Goal: Task Accomplishment & Management: Manage account settings

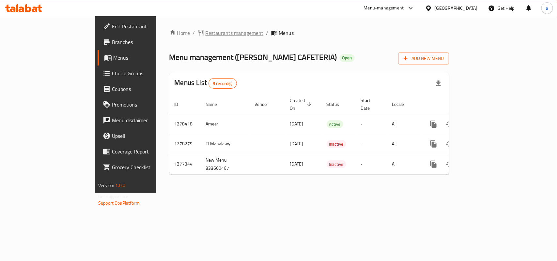
click at [205, 33] on span "Restaurants management" at bounding box center [234, 33] width 58 height 8
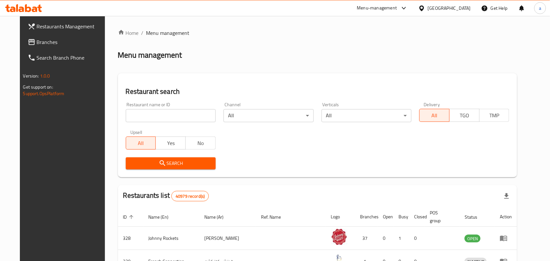
click at [43, 42] on span "Branches" at bounding box center [72, 42] width 70 height 8
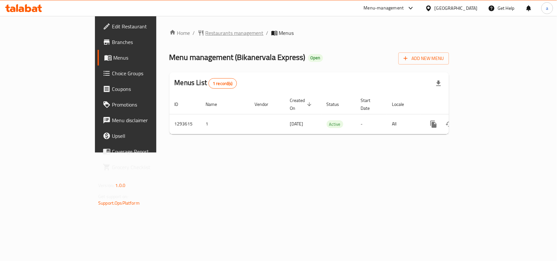
click at [205, 29] on span "Restaurants management" at bounding box center [234, 33] width 58 height 8
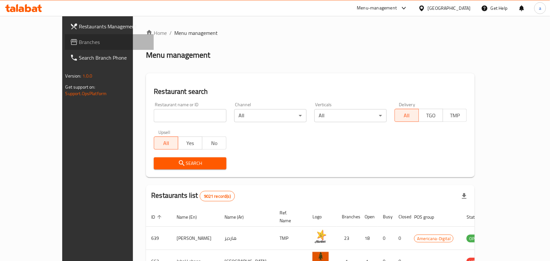
click at [65, 37] on link "Branches" at bounding box center [109, 42] width 89 height 16
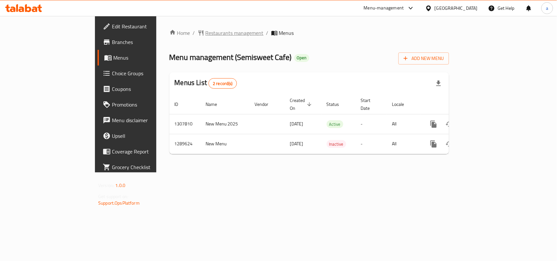
click at [205, 32] on span "Restaurants management" at bounding box center [234, 33] width 58 height 8
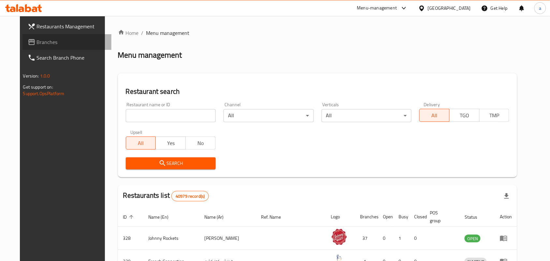
click at [37, 43] on span "Branches" at bounding box center [72, 42] width 70 height 8
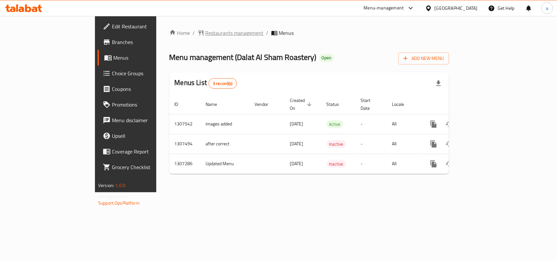
click at [205, 33] on span "Restaurants management" at bounding box center [234, 33] width 58 height 8
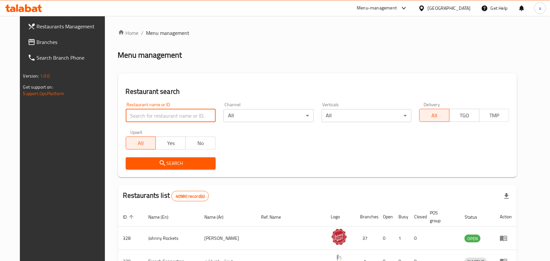
click at [164, 112] on input "search" at bounding box center [171, 115] width 90 height 13
paste input "703842"
type input "703842"
click button "Search" at bounding box center [171, 163] width 90 height 12
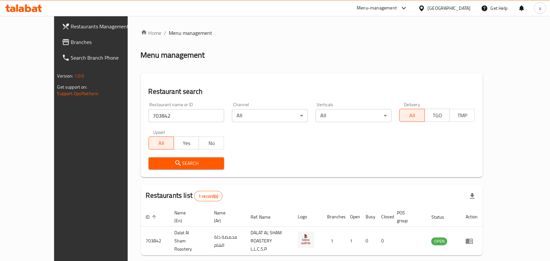
click at [57, 35] on link "Branches" at bounding box center [101, 42] width 89 height 16
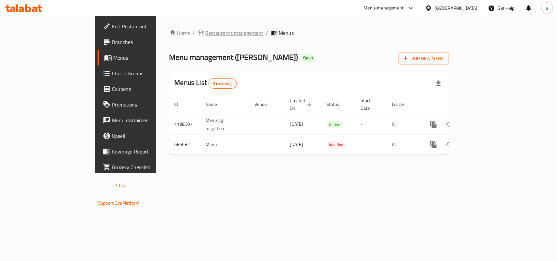
click at [205, 33] on span "Restaurants management" at bounding box center [234, 33] width 58 height 8
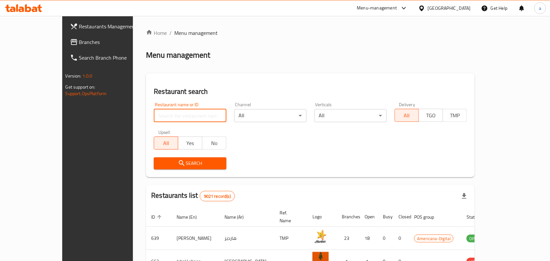
drag, startPoint x: 152, startPoint y: 113, endPoint x: 155, endPoint y: 122, distance: 8.8
click at [154, 113] on input "search" at bounding box center [190, 115] width 72 height 13
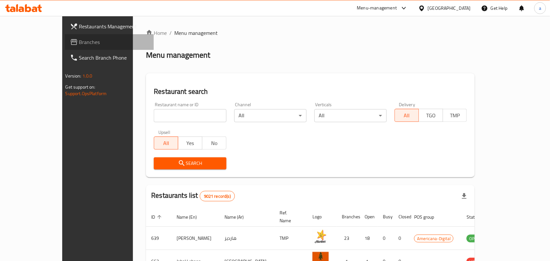
click at [65, 36] on link "Branches" at bounding box center [109, 42] width 89 height 16
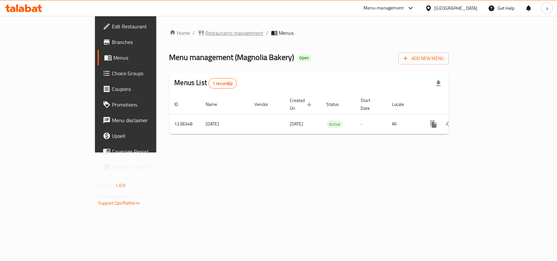
click at [205, 33] on span "Restaurants management" at bounding box center [234, 33] width 58 height 8
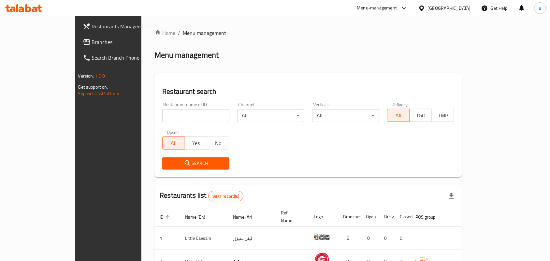
click at [92, 41] on span "Branches" at bounding box center [127, 42] width 70 height 8
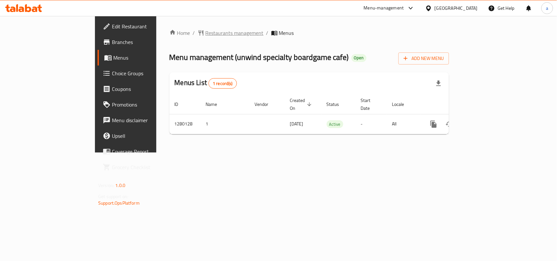
click at [205, 34] on span "Restaurants management" at bounding box center [234, 33] width 58 height 8
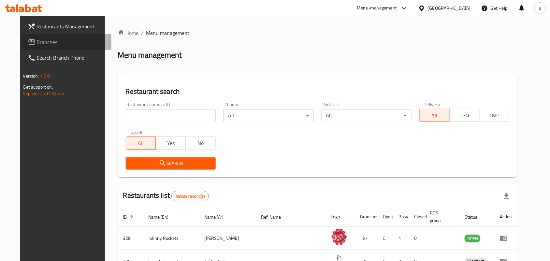
click at [41, 41] on span "Branches" at bounding box center [72, 42] width 70 height 8
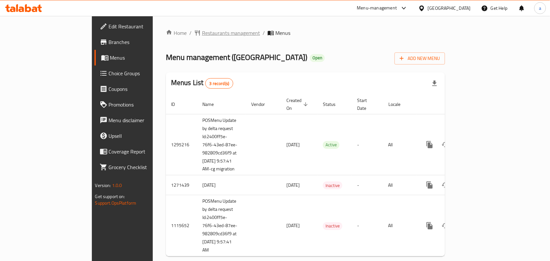
click at [202, 30] on span "Restaurants management" at bounding box center [231, 33] width 58 height 8
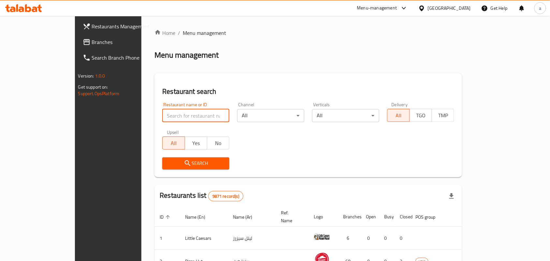
click at [162, 114] on input "search" at bounding box center [195, 115] width 67 height 13
paste input "6292"
type input "6292"
click button "Search" at bounding box center [195, 163] width 67 height 12
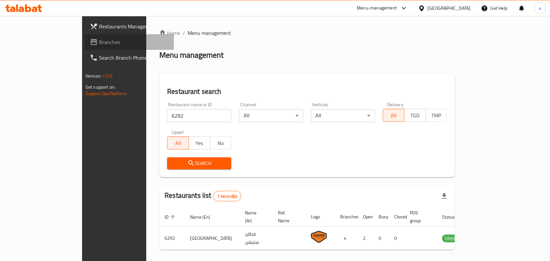
click at [99, 44] on span "Branches" at bounding box center [134, 42] width 70 height 8
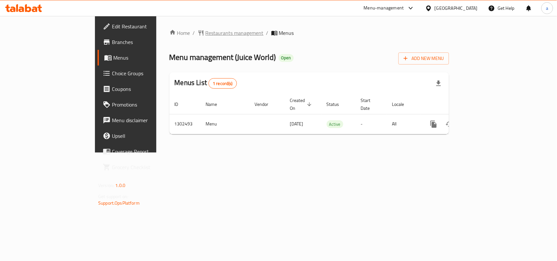
click at [205, 32] on span "Restaurants management" at bounding box center [234, 33] width 58 height 8
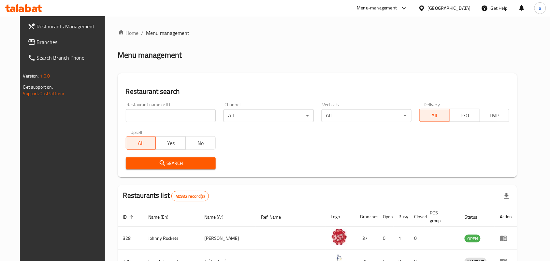
click at [52, 43] on span "Branches" at bounding box center [72, 42] width 70 height 8
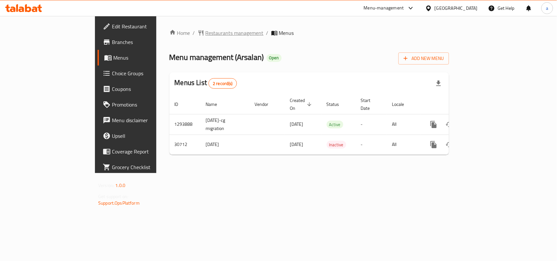
click at [205, 32] on span "Restaurants management" at bounding box center [234, 33] width 58 height 8
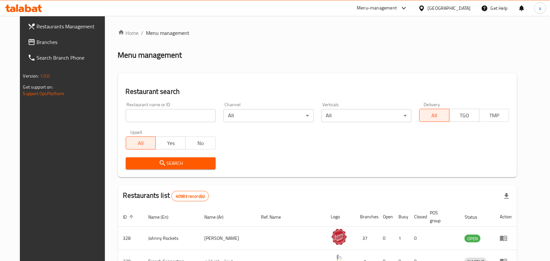
click at [43, 41] on span "Branches" at bounding box center [72, 42] width 70 height 8
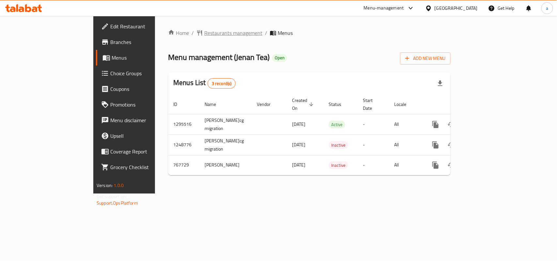
click at [204, 37] on span "Restaurants management" at bounding box center [233, 33] width 58 height 8
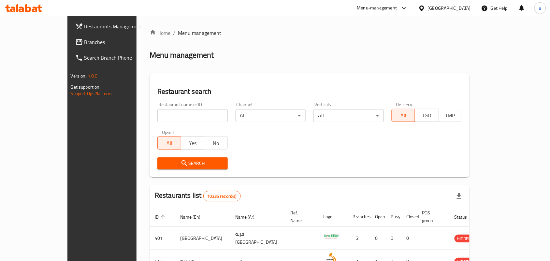
drag, startPoint x: 32, startPoint y: 38, endPoint x: 55, endPoint y: 64, distance: 35.1
click at [84, 38] on span "Branches" at bounding box center [119, 42] width 70 height 8
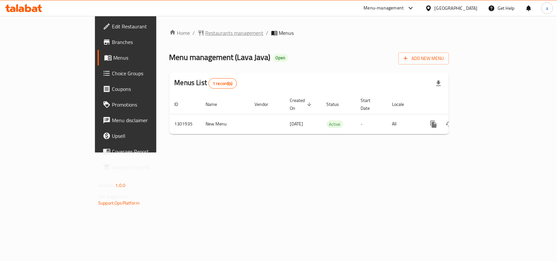
click at [205, 35] on span "Restaurants management" at bounding box center [234, 33] width 58 height 8
click at [205, 30] on span "Restaurants management" at bounding box center [234, 33] width 58 height 8
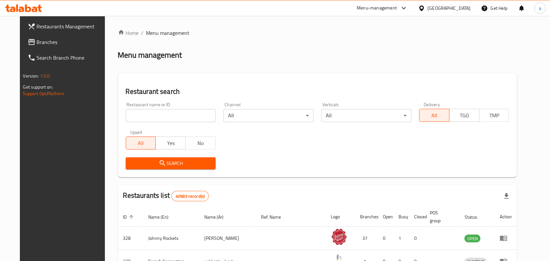
click at [46, 44] on span "Branches" at bounding box center [72, 42] width 70 height 8
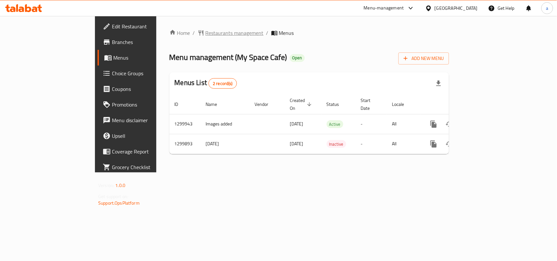
click at [205, 35] on span "Restaurants management" at bounding box center [234, 33] width 58 height 8
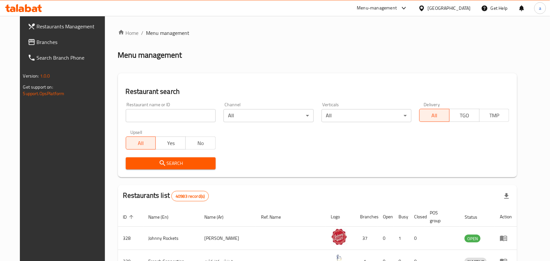
click at [47, 41] on span "Branches" at bounding box center [72, 42] width 70 height 8
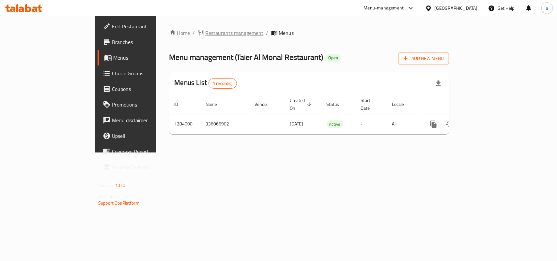
click at [205, 34] on span "Restaurants management" at bounding box center [234, 33] width 58 height 8
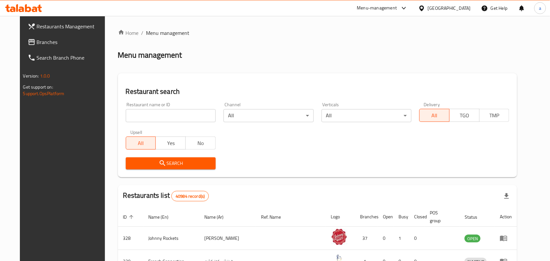
click at [28, 40] on icon at bounding box center [31, 42] width 7 height 6
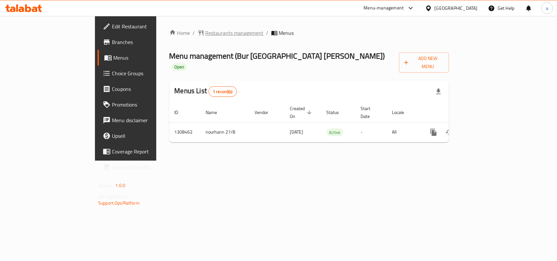
click at [205, 33] on span "Restaurants management" at bounding box center [234, 33] width 58 height 8
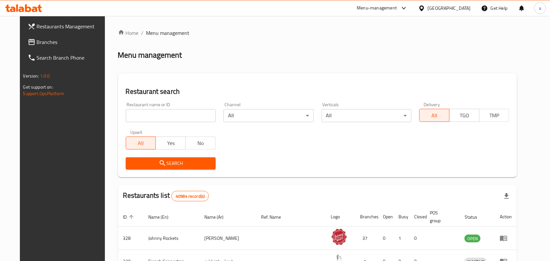
click at [43, 37] on link "Branches" at bounding box center [66, 42] width 89 height 16
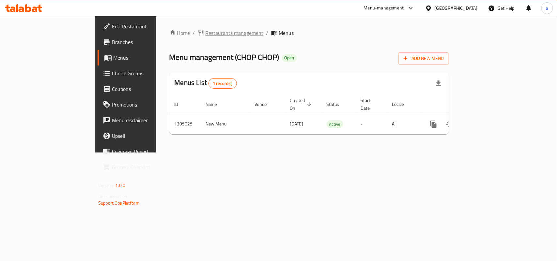
click at [205, 31] on span "Restaurants management" at bounding box center [234, 33] width 58 height 8
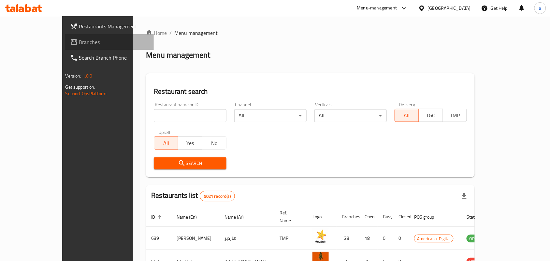
click at [79, 38] on span "Branches" at bounding box center [114, 42] width 70 height 8
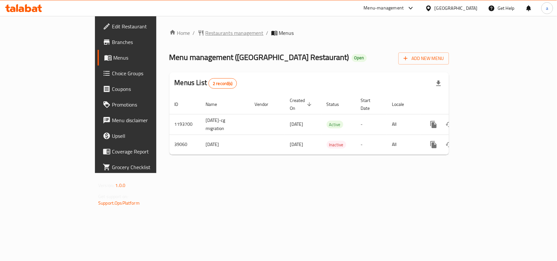
click at [205, 33] on span "Restaurants management" at bounding box center [234, 33] width 58 height 8
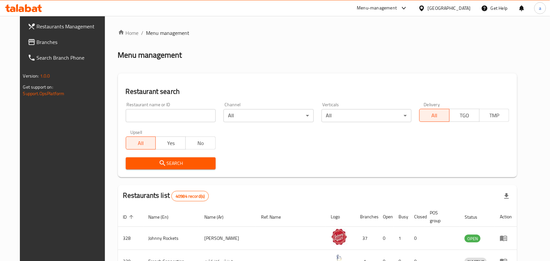
click at [37, 43] on span "Branches" at bounding box center [72, 42] width 70 height 8
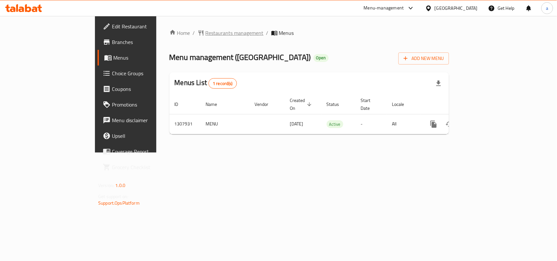
click at [205, 34] on span "Restaurants management" at bounding box center [234, 33] width 58 height 8
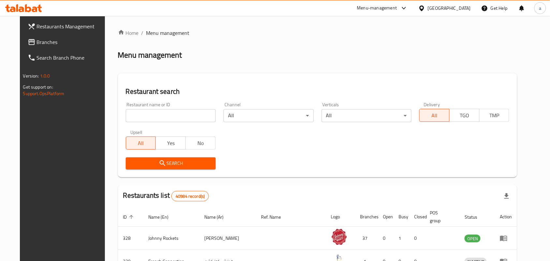
click at [27, 33] on link "Restaurants Management" at bounding box center [66, 27] width 89 height 16
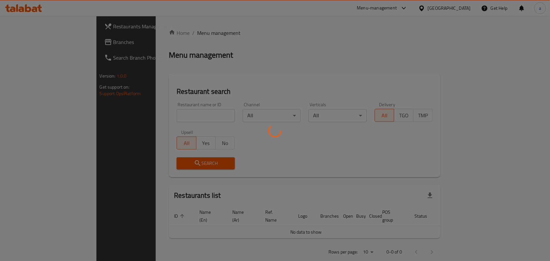
click at [32, 43] on div at bounding box center [275, 130] width 550 height 261
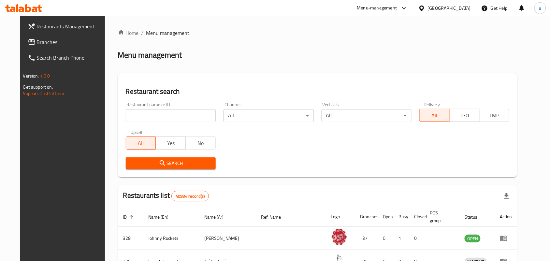
click at [37, 43] on span "Branches" at bounding box center [72, 42] width 70 height 8
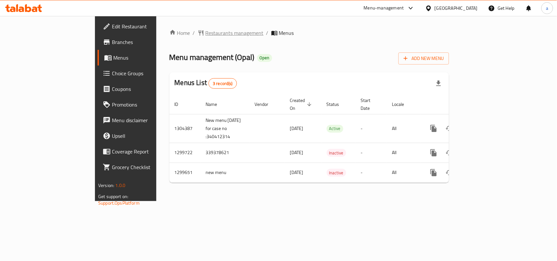
click at [205, 34] on span "Restaurants management" at bounding box center [234, 33] width 58 height 8
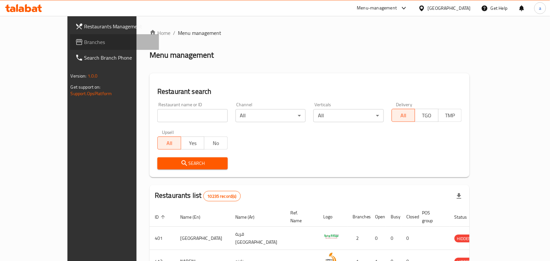
click at [84, 39] on span "Branches" at bounding box center [119, 42] width 70 height 8
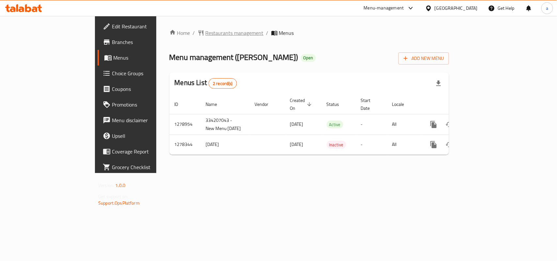
click at [205, 34] on span "Restaurants management" at bounding box center [234, 33] width 58 height 8
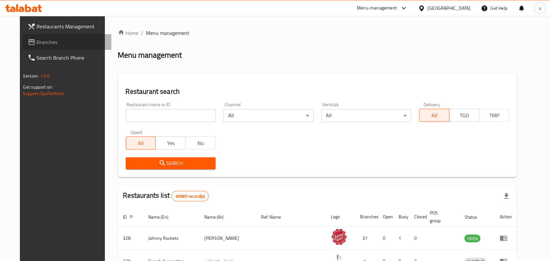
click at [42, 48] on link "Branches" at bounding box center [66, 42] width 89 height 16
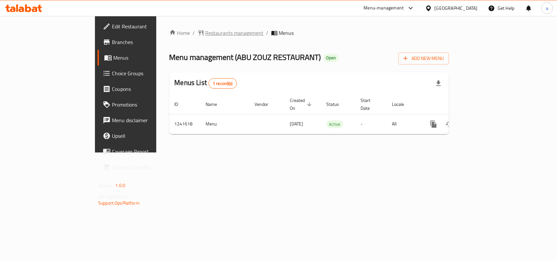
click at [205, 30] on span "Restaurants management" at bounding box center [234, 33] width 58 height 8
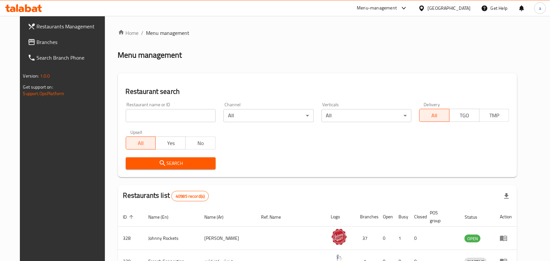
click at [50, 37] on link "Branches" at bounding box center [66, 42] width 89 height 16
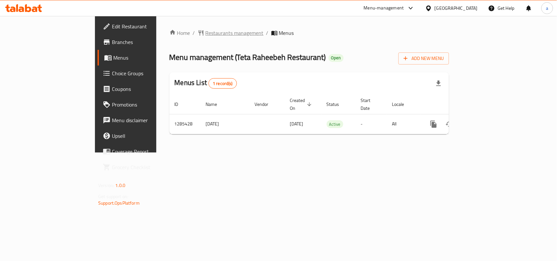
click at [205, 31] on span "Restaurants management" at bounding box center [234, 33] width 58 height 8
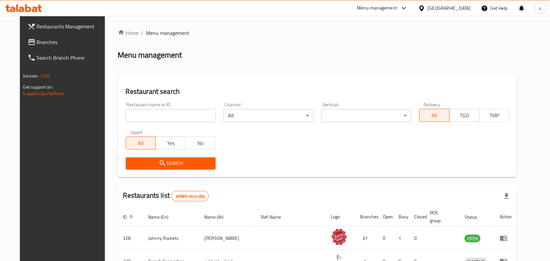
click at [47, 42] on span "Branches" at bounding box center [72, 42] width 70 height 8
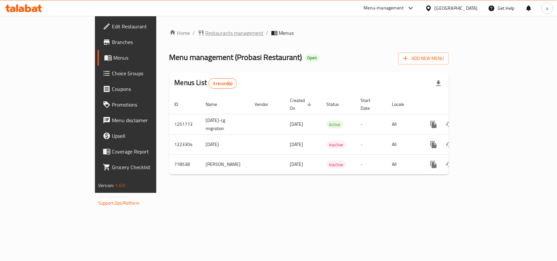
click at [205, 33] on span "Restaurants management" at bounding box center [234, 33] width 58 height 8
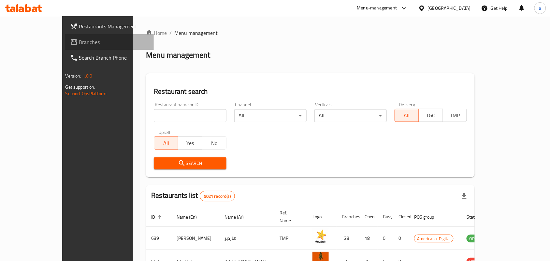
click at [79, 42] on span "Branches" at bounding box center [114, 42] width 70 height 8
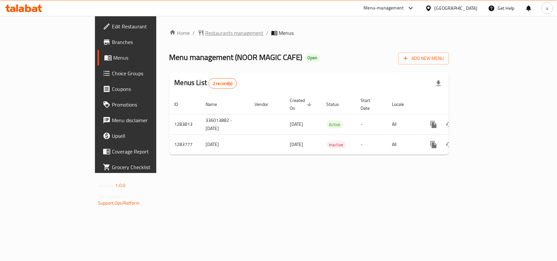
click at [205, 33] on span "Restaurants management" at bounding box center [234, 33] width 58 height 8
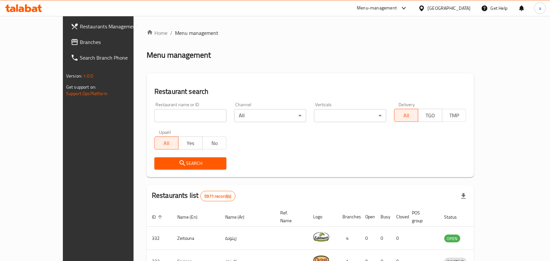
click at [66, 37] on link "Branches" at bounding box center [110, 42] width 89 height 16
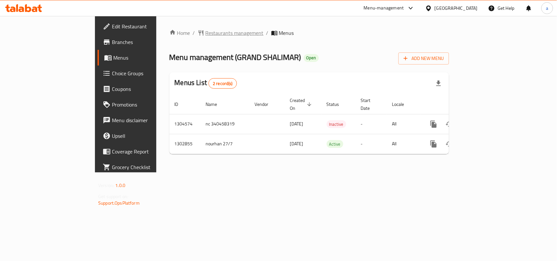
click at [205, 29] on span "Restaurants management" at bounding box center [234, 33] width 58 height 8
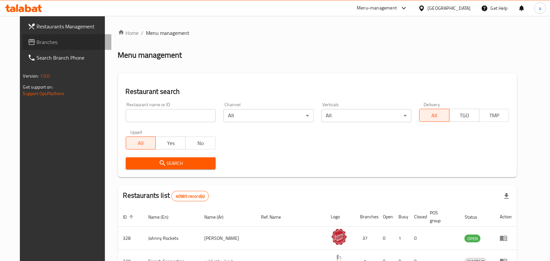
click at [37, 42] on span "Branches" at bounding box center [72, 42] width 70 height 8
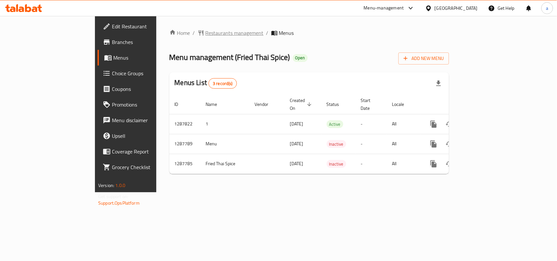
click at [205, 35] on span "Restaurants management" at bounding box center [234, 33] width 58 height 8
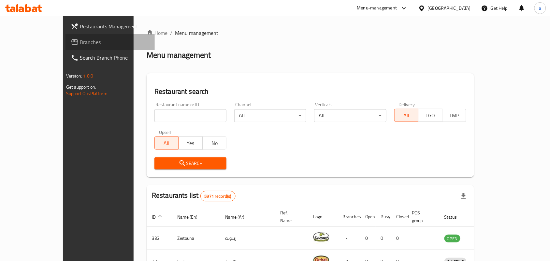
click at [80, 42] on span "Branches" at bounding box center [115, 42] width 70 height 8
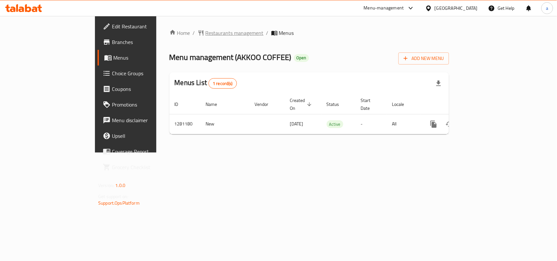
click at [205, 31] on span "Restaurants management" at bounding box center [234, 33] width 58 height 8
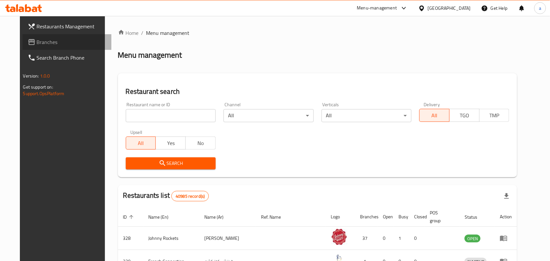
click at [37, 38] on span "Branches" at bounding box center [72, 42] width 70 height 8
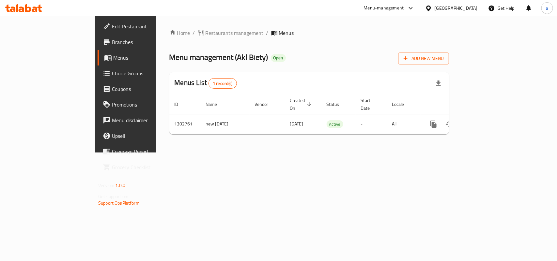
click at [112, 72] on span "Choice Groups" at bounding box center [147, 73] width 71 height 8
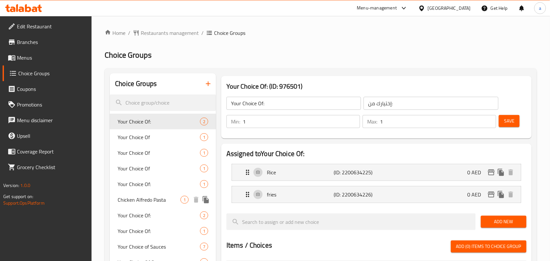
scroll to position [95, 0]
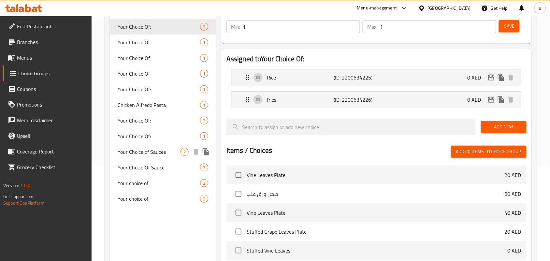
click at [159, 153] on span "Your Choice of Sauces" at bounding box center [149, 152] width 63 height 8
type input "Your Choice of Sauces"
type input "أختيار من صوصات"
type input "0"
type input "5"
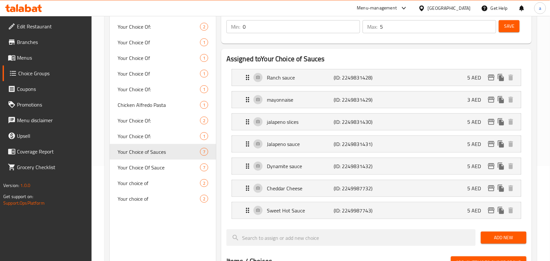
scroll to position [0, 0]
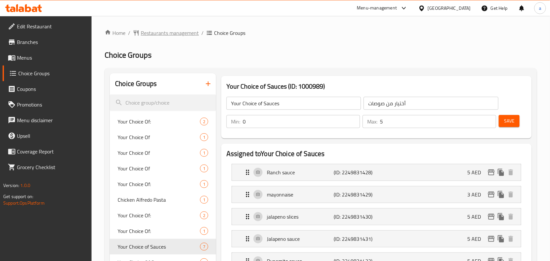
click at [170, 35] on span "Restaurants management" at bounding box center [170, 33] width 58 height 8
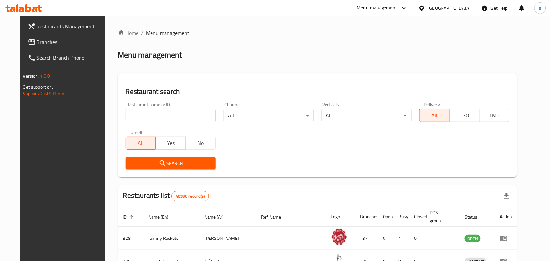
click at [50, 44] on span "Branches" at bounding box center [72, 42] width 70 height 8
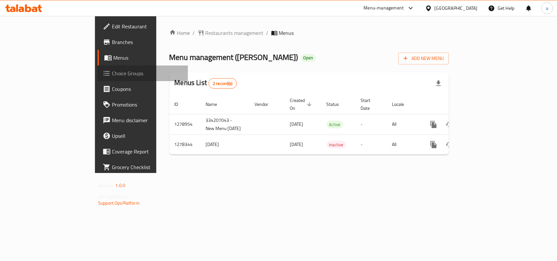
click at [112, 76] on span "Choice Groups" at bounding box center [147, 73] width 71 height 8
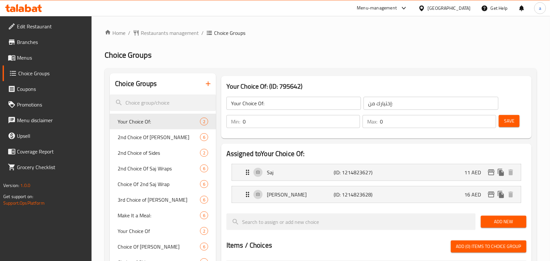
click at [161, 139] on span "2nd Choice Of Saj Manakish" at bounding box center [159, 137] width 82 height 8
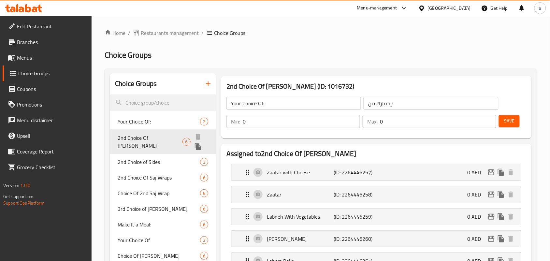
type input "2nd Choice Of Saj Manakish"
type input "خيار ثاني من مناقيش صاج"
type input "2"
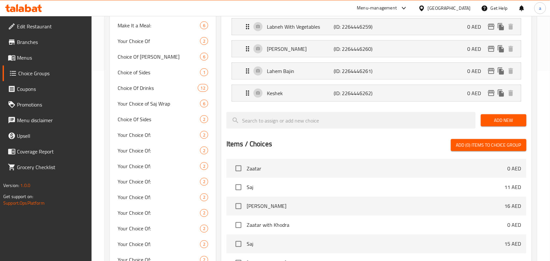
scroll to position [95, 0]
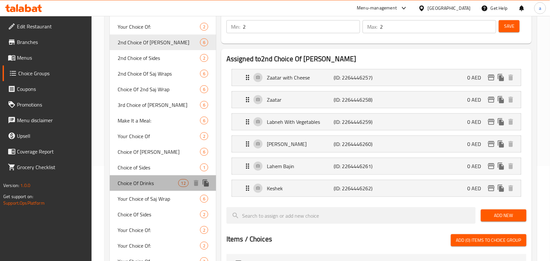
click at [142, 179] on span "Choice Of Drinks" at bounding box center [148, 183] width 60 height 8
type input "Choice Of Drinks"
type input "اختيار المشروبات"
type input "1"
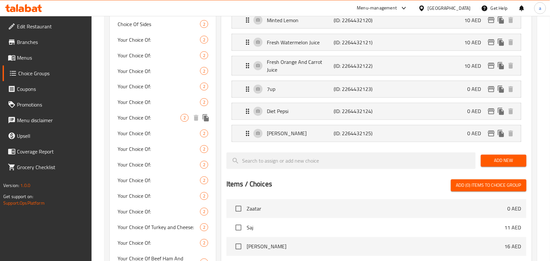
scroll to position [190, 0]
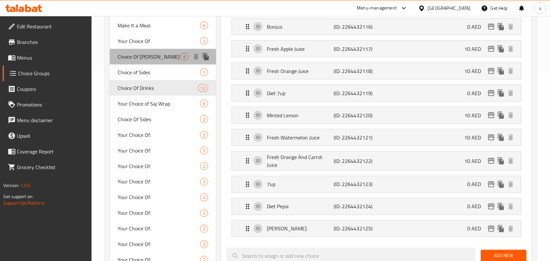
click at [167, 61] on div "Choice Of Saj Manakish 6" at bounding box center [163, 57] width 106 height 16
type input "Choice Of Saj Manakish"
type input "اختيارات مناقيش صاج"
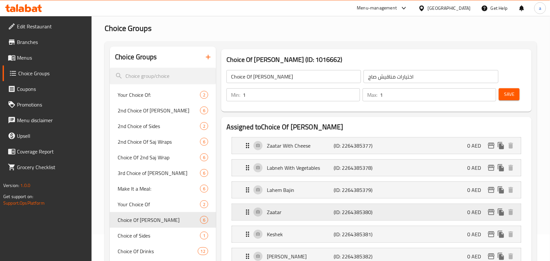
scroll to position [0, 0]
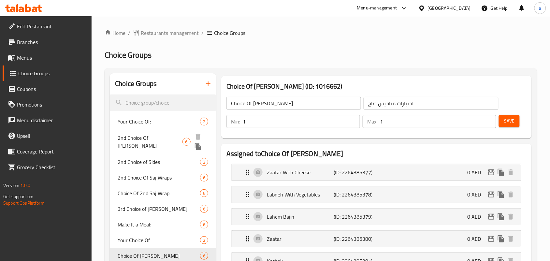
click at [160, 139] on span "2nd Choice Of Saj Manakish" at bounding box center [150, 142] width 65 height 16
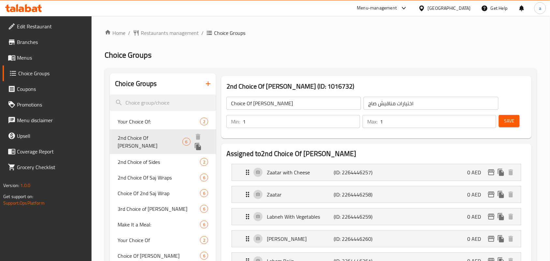
type input "2nd Choice Of Saj Manakish"
type input "خيار ثاني من مناقيش صاج"
type input "2"
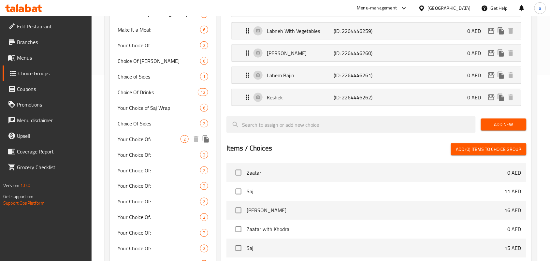
scroll to position [167, 0]
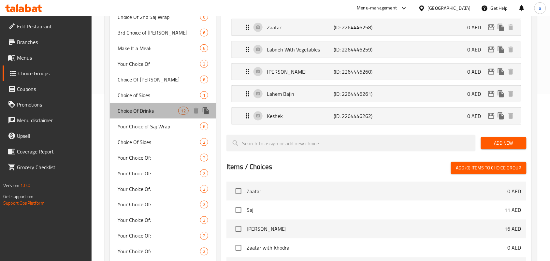
click at [159, 115] on div "Choice Of Drinks 12" at bounding box center [163, 111] width 106 height 16
type input "Choice Of Drinks"
type input "اختيار المشروبات"
type input "1"
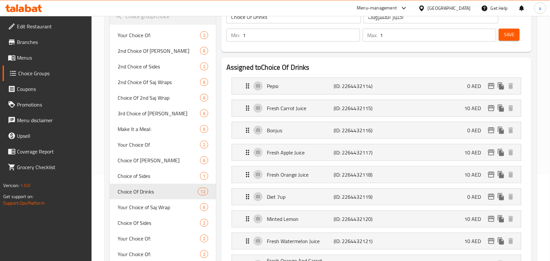
scroll to position [0, 0]
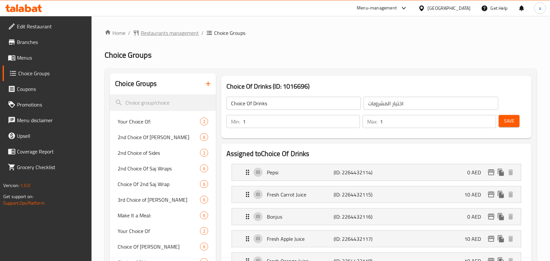
click at [176, 32] on span "Restaurants management" at bounding box center [170, 33] width 58 height 8
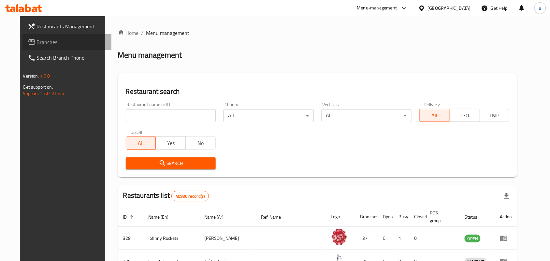
click at [44, 42] on span "Branches" at bounding box center [72, 42] width 70 height 8
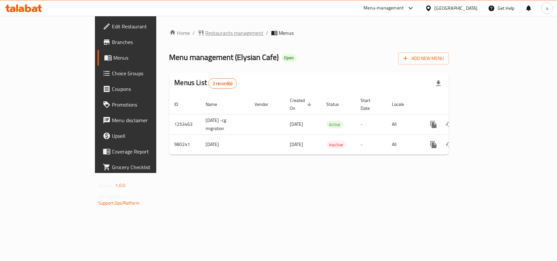
click at [205, 35] on span "Restaurants management" at bounding box center [234, 33] width 58 height 8
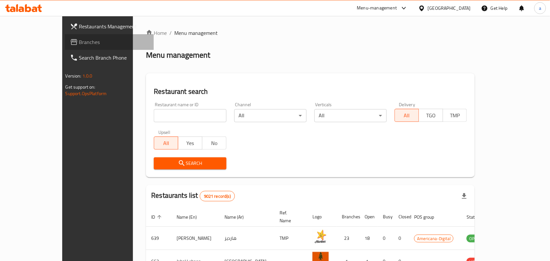
click at [79, 40] on span "Branches" at bounding box center [114, 42] width 70 height 8
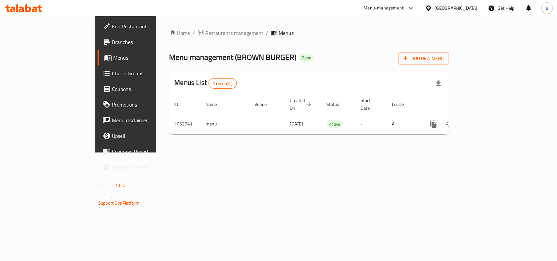
click at [185, 38] on div "Home / Restaurants management / Menus Menu management ( BROWN BURGER ) Open Add…" at bounding box center [308, 84] width 279 height 111
click at [205, 29] on span "Restaurants management" at bounding box center [234, 33] width 58 height 8
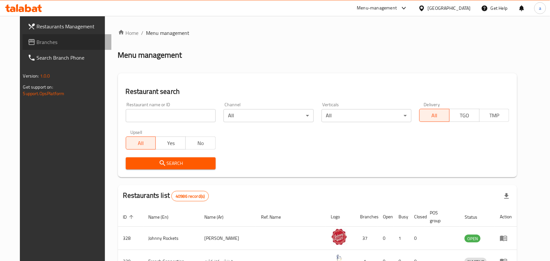
click at [46, 43] on span "Branches" at bounding box center [72, 42] width 70 height 8
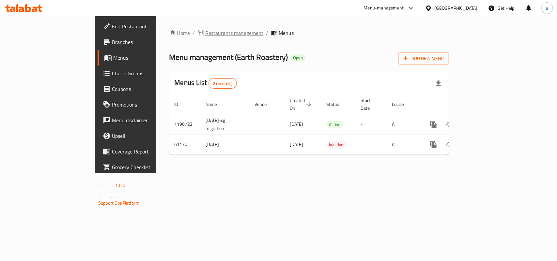
click at [205, 33] on span "Restaurants management" at bounding box center [234, 33] width 58 height 8
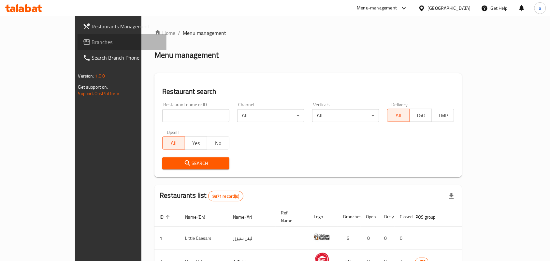
click at [92, 42] on span "Branches" at bounding box center [127, 42] width 70 height 8
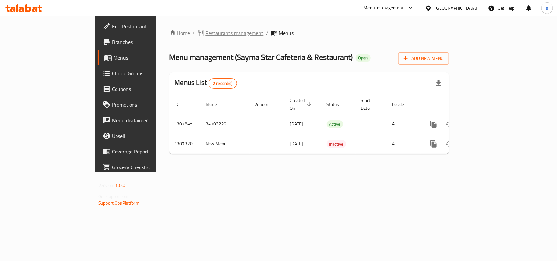
click at [205, 35] on span "Restaurants management" at bounding box center [234, 33] width 58 height 8
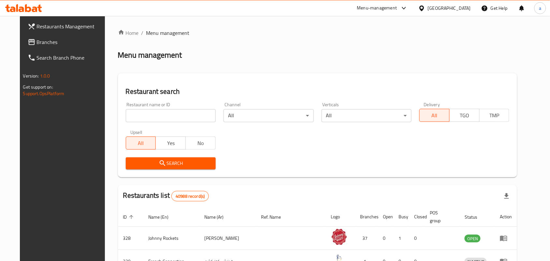
click at [48, 46] on link "Branches" at bounding box center [66, 42] width 89 height 16
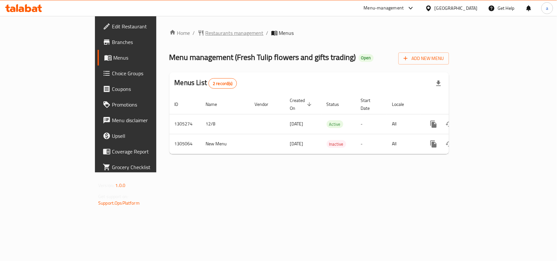
click at [205, 35] on span "Restaurants management" at bounding box center [234, 33] width 58 height 8
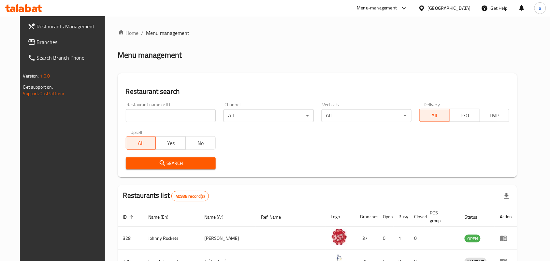
click at [41, 41] on span "Branches" at bounding box center [72, 42] width 70 height 8
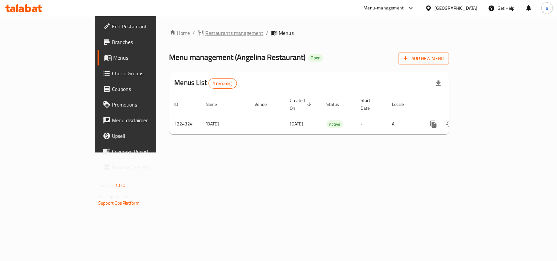
click at [205, 31] on span "Restaurants management" at bounding box center [234, 33] width 58 height 8
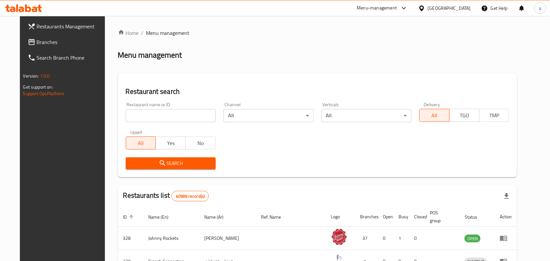
click at [42, 45] on span "Branches" at bounding box center [72, 42] width 70 height 8
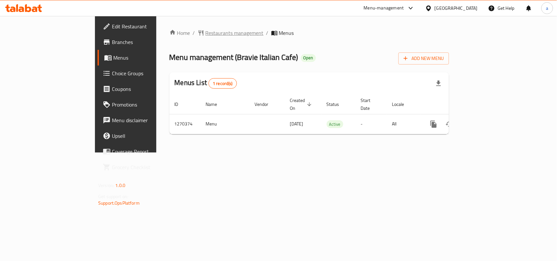
click at [205, 33] on span "Restaurants management" at bounding box center [234, 33] width 58 height 8
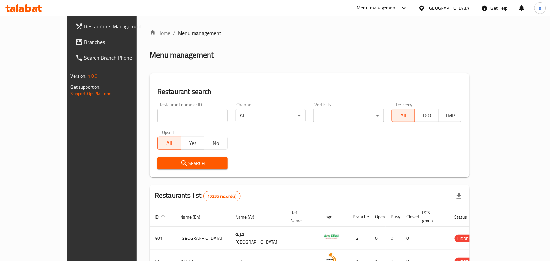
click at [84, 41] on span "Branches" at bounding box center [119, 42] width 70 height 8
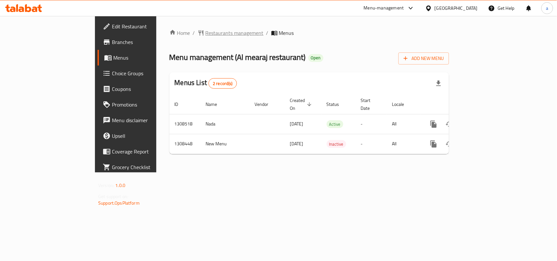
click at [205, 34] on span "Restaurants management" at bounding box center [234, 33] width 58 height 8
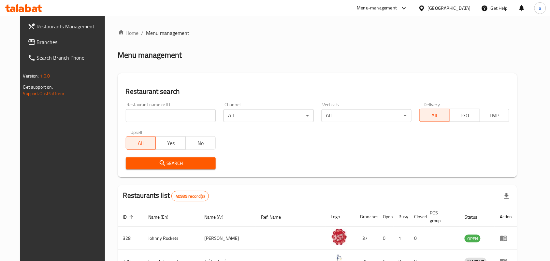
click at [37, 42] on span "Branches" at bounding box center [72, 42] width 70 height 8
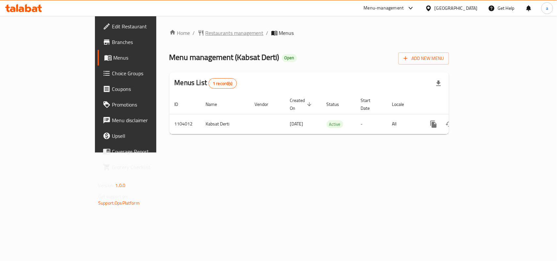
click at [205, 32] on span "Restaurants management" at bounding box center [234, 33] width 58 height 8
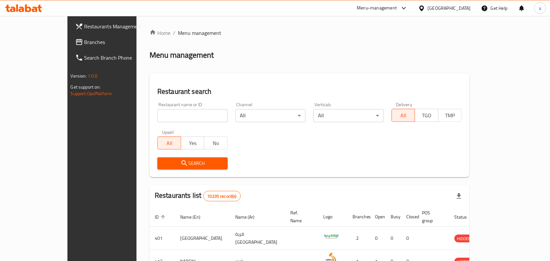
click at [84, 38] on span "Branches" at bounding box center [119, 42] width 70 height 8
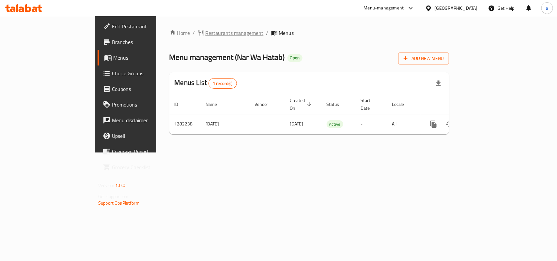
click at [205, 30] on span "Restaurants management" at bounding box center [234, 33] width 58 height 8
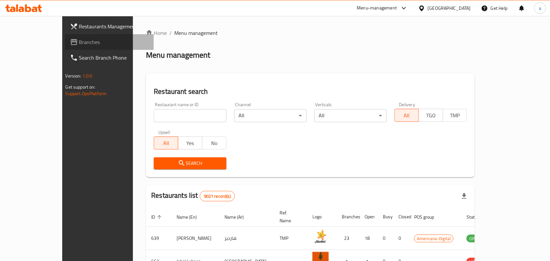
click at [79, 38] on span "Branches" at bounding box center [114, 42] width 70 height 8
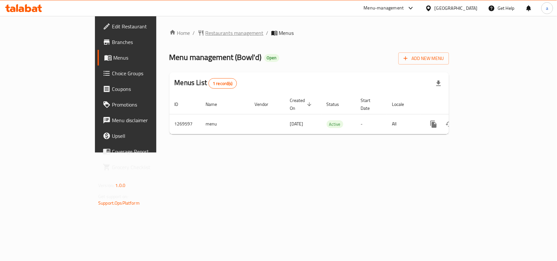
click at [205, 30] on span "Restaurants management" at bounding box center [234, 33] width 58 height 8
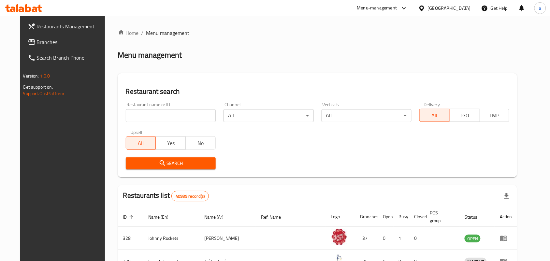
drag, startPoint x: 56, startPoint y: 43, endPoint x: 40, endPoint y: 51, distance: 17.5
click at [56, 43] on span "Branches" at bounding box center [72, 42] width 70 height 8
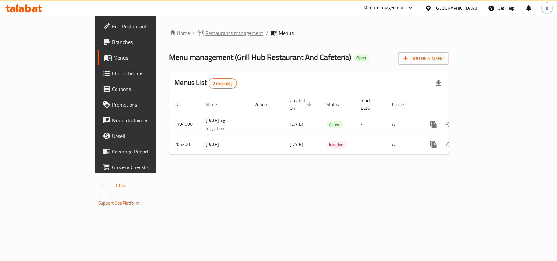
click at [205, 34] on span "Restaurants management" at bounding box center [234, 33] width 58 height 8
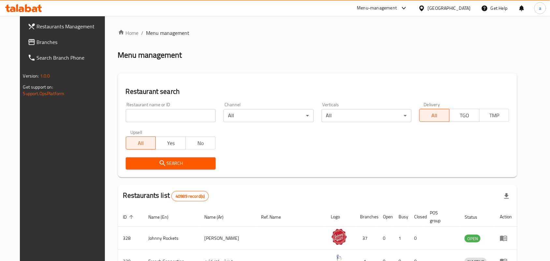
click at [41, 38] on span "Branches" at bounding box center [72, 42] width 70 height 8
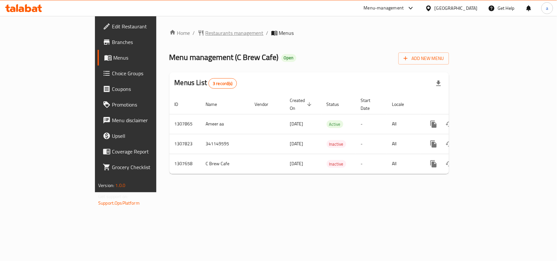
click at [205, 30] on span "Restaurants management" at bounding box center [234, 33] width 58 height 8
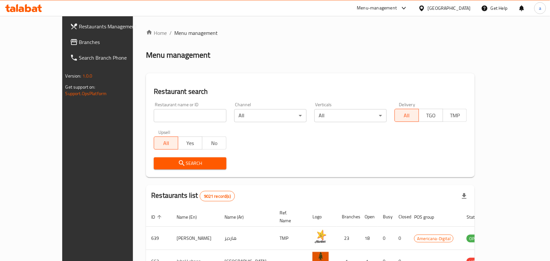
click at [70, 37] on link "Branches" at bounding box center [109, 42] width 89 height 16
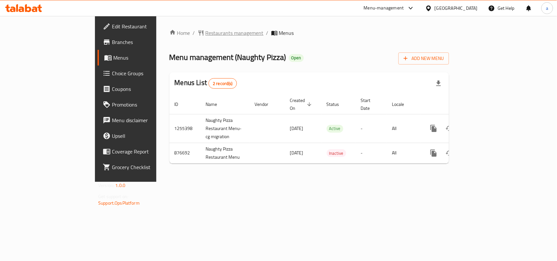
click at [205, 32] on span "Restaurants management" at bounding box center [234, 33] width 58 height 8
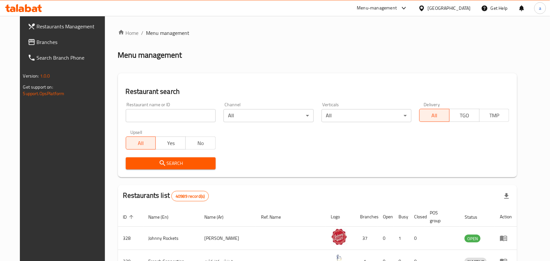
click at [38, 43] on span "Branches" at bounding box center [72, 42] width 70 height 8
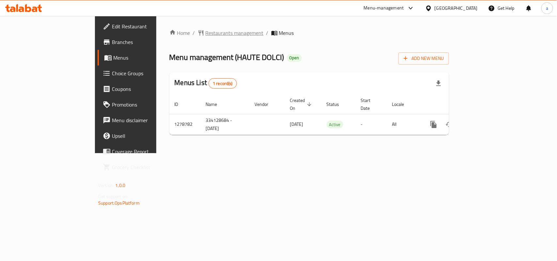
click at [205, 31] on span "Restaurants management" at bounding box center [234, 33] width 58 height 8
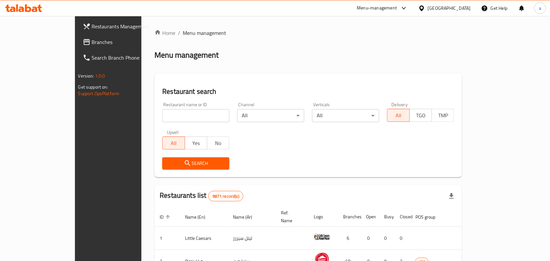
click at [78, 37] on link "Branches" at bounding box center [122, 42] width 89 height 16
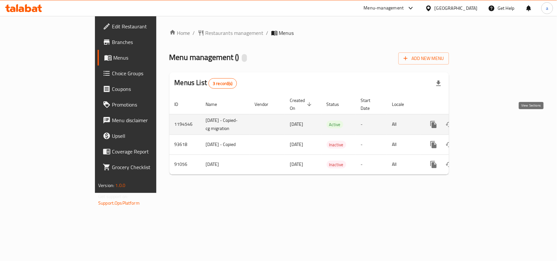
click at [484, 122] on icon "enhanced table" at bounding box center [480, 125] width 8 height 8
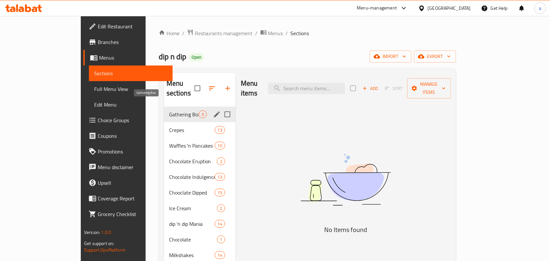
click at [169, 111] on span "Gathering Box" at bounding box center [184, 115] width 30 height 8
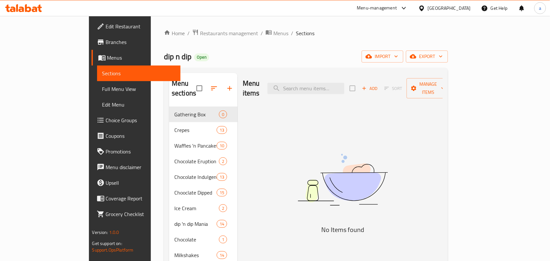
click at [169, 104] on nav "Gathering Box 0 Crepes 13 Waffles 'n Pancakes 10 Chocolate Eruption 2 Chocolate…" at bounding box center [203, 224] width 68 height 240
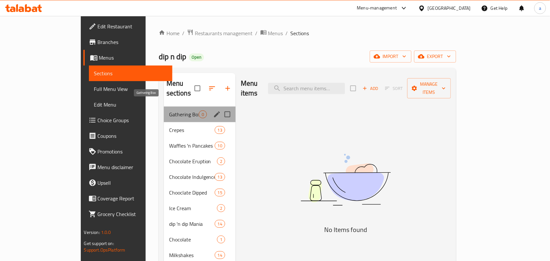
click at [169, 111] on span "Gathering Box" at bounding box center [184, 115] width 30 height 8
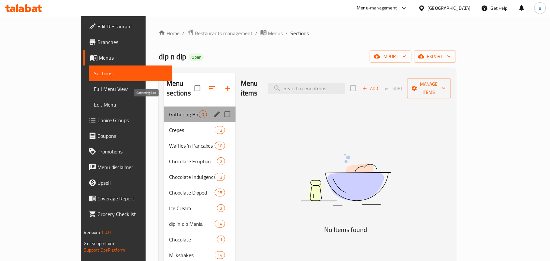
click at [169, 111] on span "Gathering Box" at bounding box center [184, 115] width 30 height 8
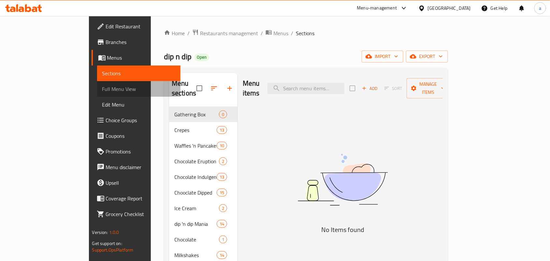
click at [102, 93] on span "Full Menu View" at bounding box center [138, 89] width 73 height 8
click at [107, 57] on span "Menus" at bounding box center [141, 58] width 68 height 8
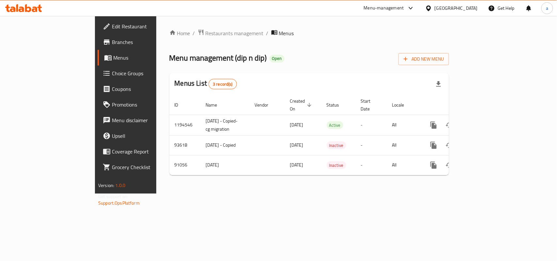
click at [113, 57] on span "Menus" at bounding box center [147, 58] width 69 height 8
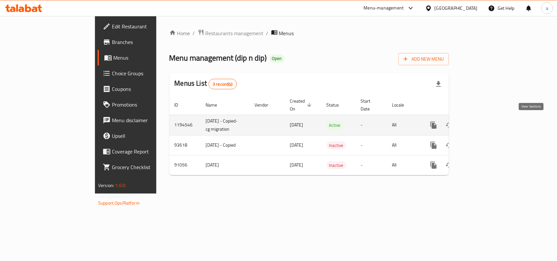
click at [484, 121] on icon "enhanced table" at bounding box center [480, 125] width 8 height 8
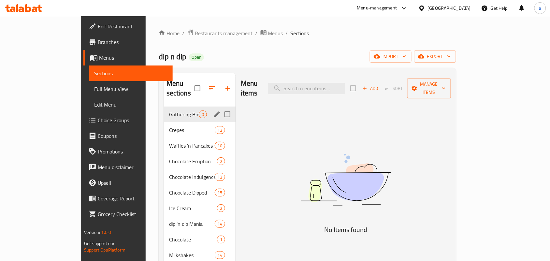
click at [164, 109] on div "Gathering Box 0" at bounding box center [200, 115] width 72 height 16
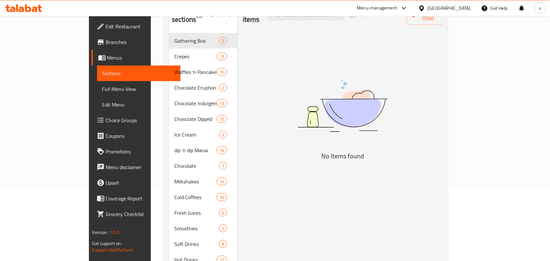
scroll to position [92, 0]
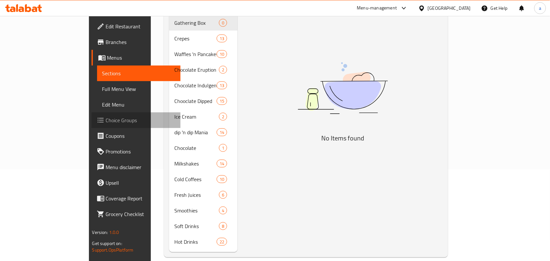
click at [106, 117] on span "Choice Groups" at bounding box center [141, 120] width 70 height 8
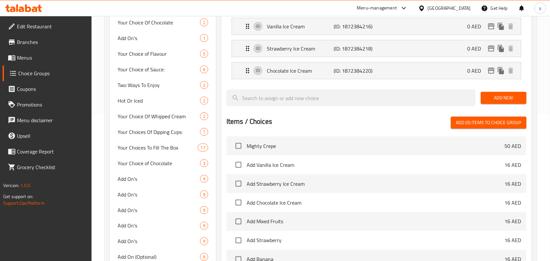
scroll to position [190, 0]
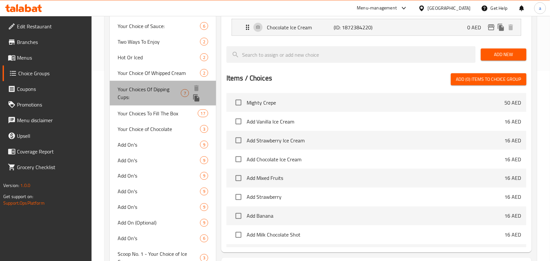
click at [126, 99] on span "Your Choices Of Dipping Cups:" at bounding box center [149, 93] width 63 height 16
type input "Your Choices Of Dipping Cups:"
type input "اختياراتك من أكواب غمس:"
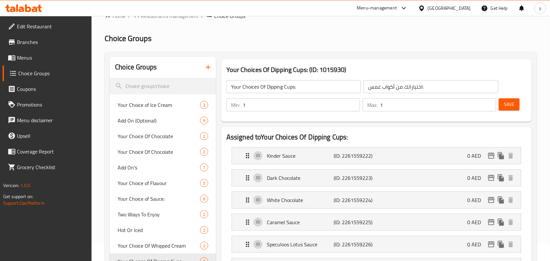
scroll to position [0, 0]
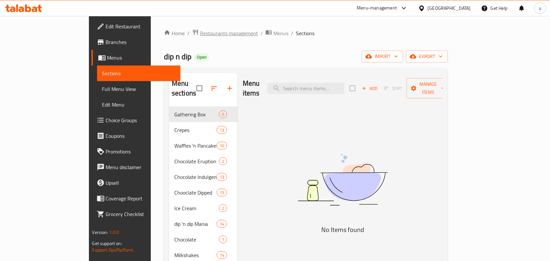
click at [200, 33] on span "Restaurants management" at bounding box center [229, 33] width 58 height 8
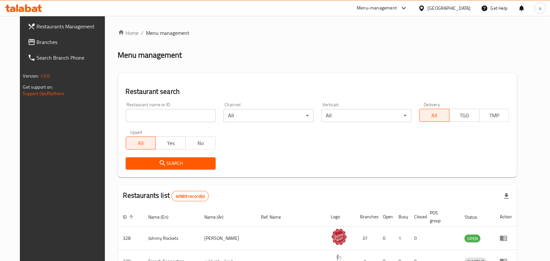
click at [28, 41] on icon at bounding box center [31, 42] width 7 height 6
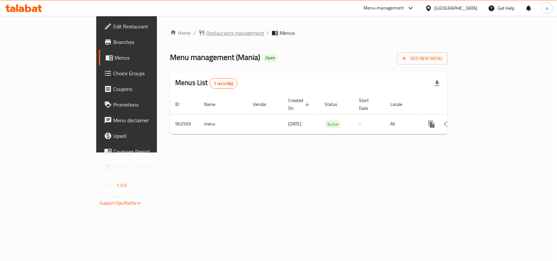
click at [206, 35] on span "Restaurants management" at bounding box center [235, 33] width 58 height 8
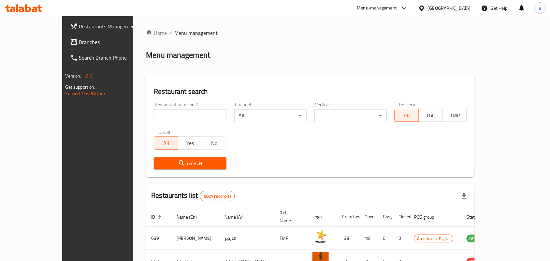
drag, startPoint x: 16, startPoint y: 44, endPoint x: 1, endPoint y: 51, distance: 16.4
click at [70, 44] on span at bounding box center [74, 42] width 9 height 8
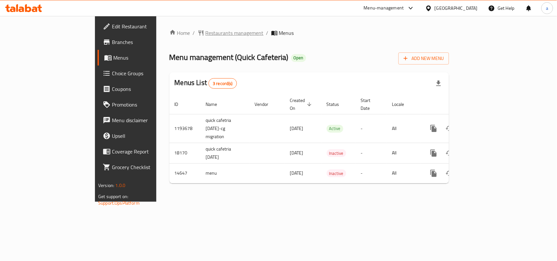
click at [205, 34] on span "Restaurants management" at bounding box center [234, 33] width 58 height 8
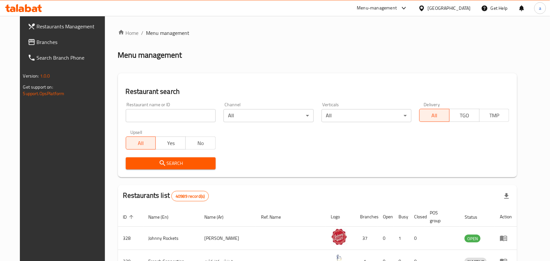
click at [46, 41] on span "Branches" at bounding box center [72, 42] width 70 height 8
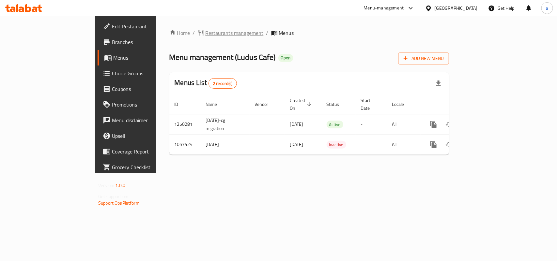
click at [205, 35] on span "Restaurants management" at bounding box center [234, 33] width 58 height 8
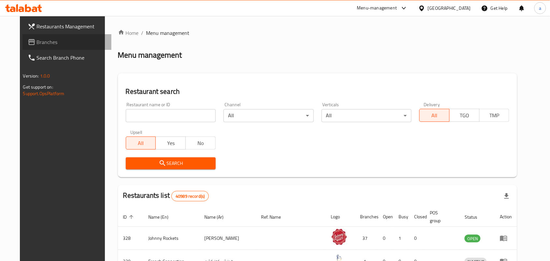
click at [46, 42] on span "Branches" at bounding box center [72, 42] width 70 height 8
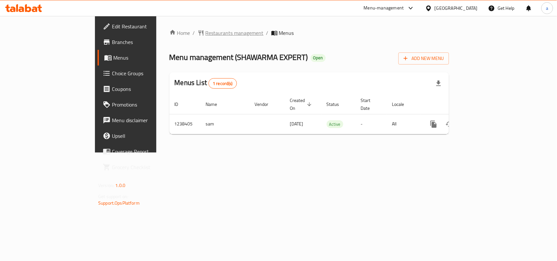
click at [205, 31] on span "Restaurants management" at bounding box center [234, 33] width 58 height 8
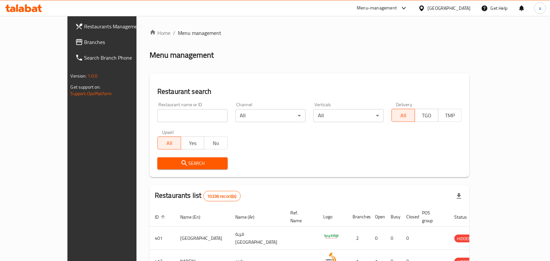
drag, startPoint x: 77, startPoint y: 44, endPoint x: 63, endPoint y: 44, distance: 13.7
click at [84, 44] on span "Branches" at bounding box center [119, 42] width 70 height 8
